Goal: Transaction & Acquisition: Purchase product/service

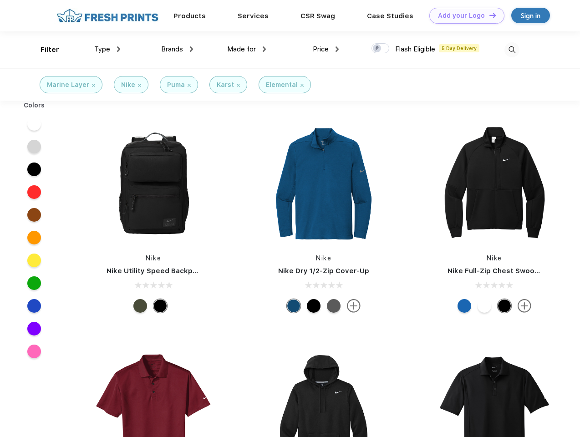
click at [463, 15] on link "Add your Logo Design Tool" at bounding box center [466, 16] width 75 height 16
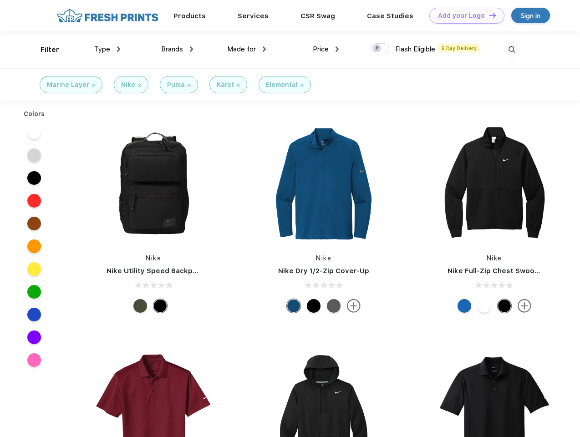
click at [0, 0] on div "Design Tool" at bounding box center [0, 0] width 0 height 0
click at [488, 15] on link "Add your Logo Design Tool" at bounding box center [466, 16] width 75 height 16
click at [44, 50] on div "Filter" at bounding box center [50, 50] width 19 height 10
click at [107, 49] on span "Type" at bounding box center [102, 49] width 16 height 8
click at [177, 49] on span "Brands" at bounding box center [172, 49] width 22 height 8
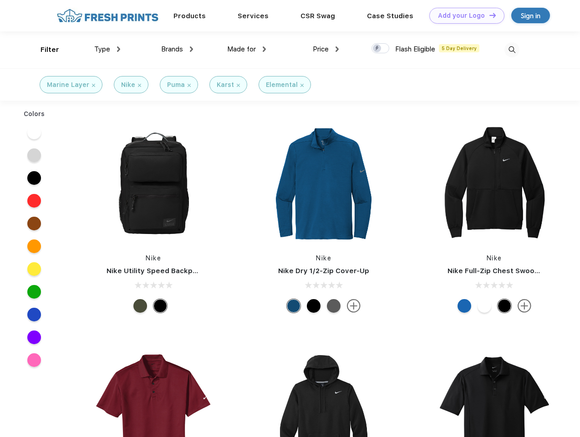
click at [247, 49] on span "Made for" at bounding box center [241, 49] width 29 height 8
click at [326, 49] on span "Price" at bounding box center [321, 49] width 16 height 8
click at [381, 49] on div at bounding box center [380, 48] width 18 height 10
click at [377, 49] on input "checkbox" at bounding box center [374, 46] width 6 height 6
click at [512, 50] on img at bounding box center [511, 49] width 15 height 15
